Goal: Task Accomplishment & Management: Use online tool/utility

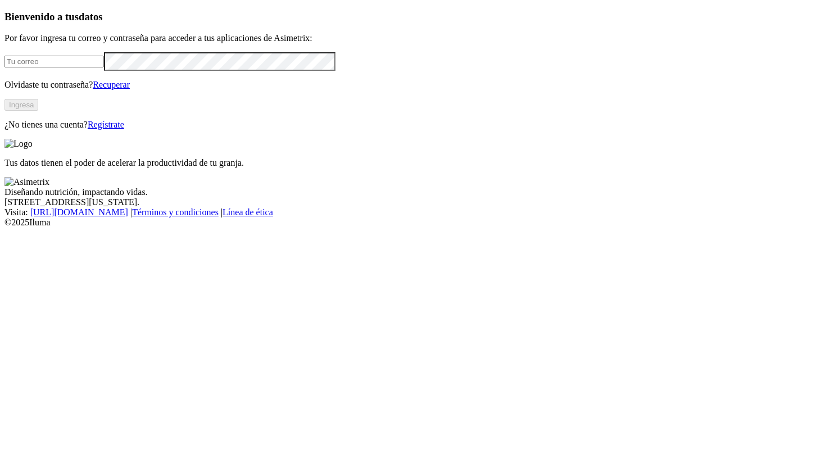
click at [104, 67] on input "email" at bounding box center [53, 62] width 99 height 12
type input "[PERSON_NAME][EMAIL_ADDRESS][PERSON_NAME][DOMAIN_NAME]"
click at [38, 111] on button "Ingresa" at bounding box center [21, 105] width 34 height 12
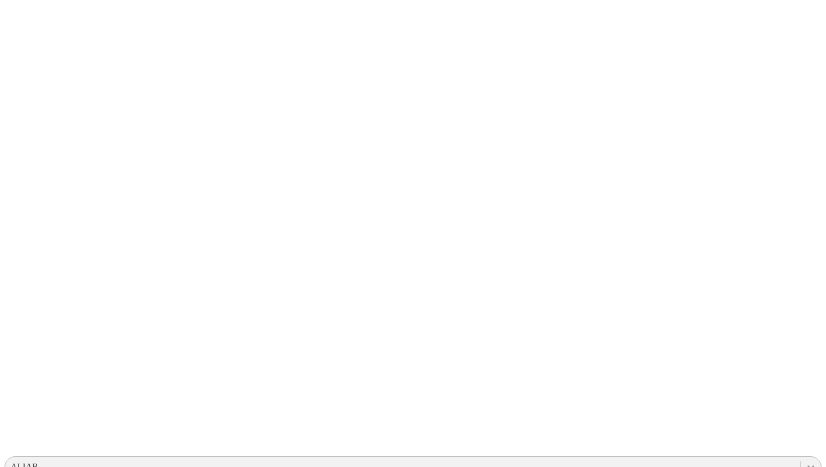
click at [805, 461] on icon at bounding box center [810, 466] width 11 height 11
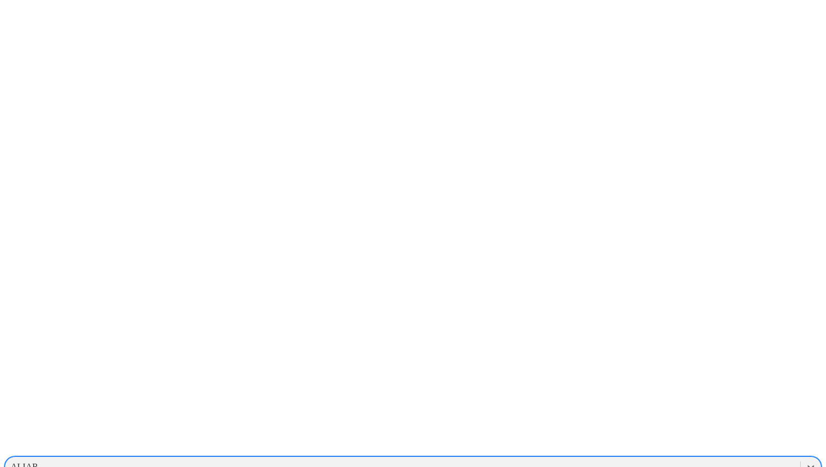
scroll to position [1029, 0]
